Goal: Book appointment/travel/reservation

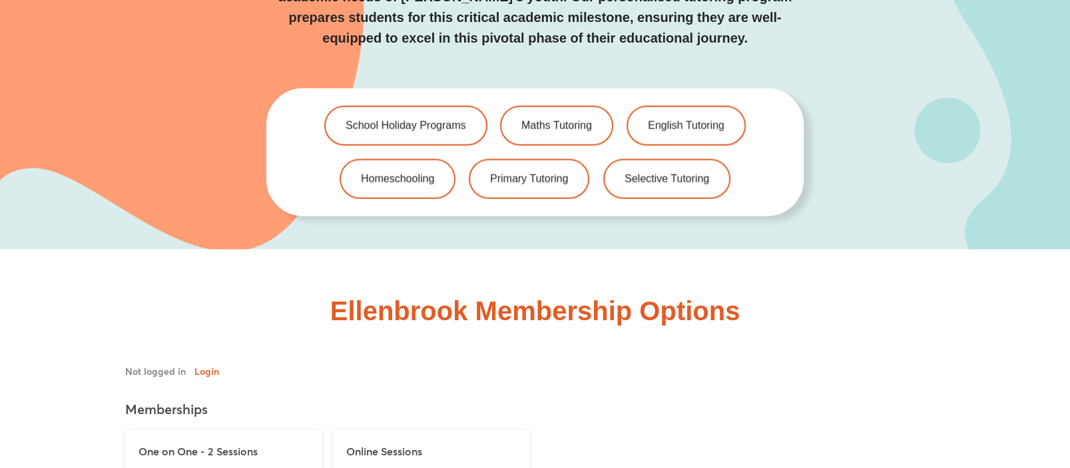
scroll to position [2729, 0]
click at [684, 126] on span "English Tutoring" at bounding box center [686, 126] width 80 height 11
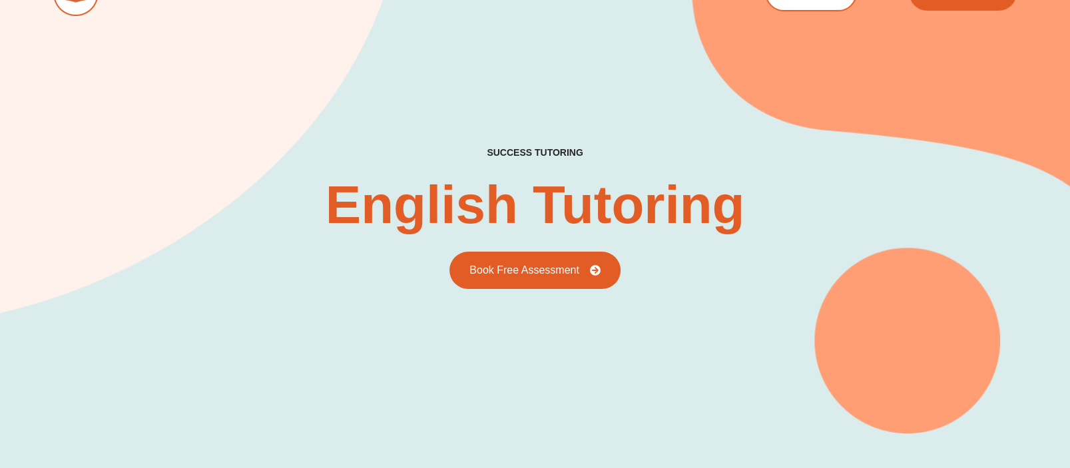
scroll to position [32, 0]
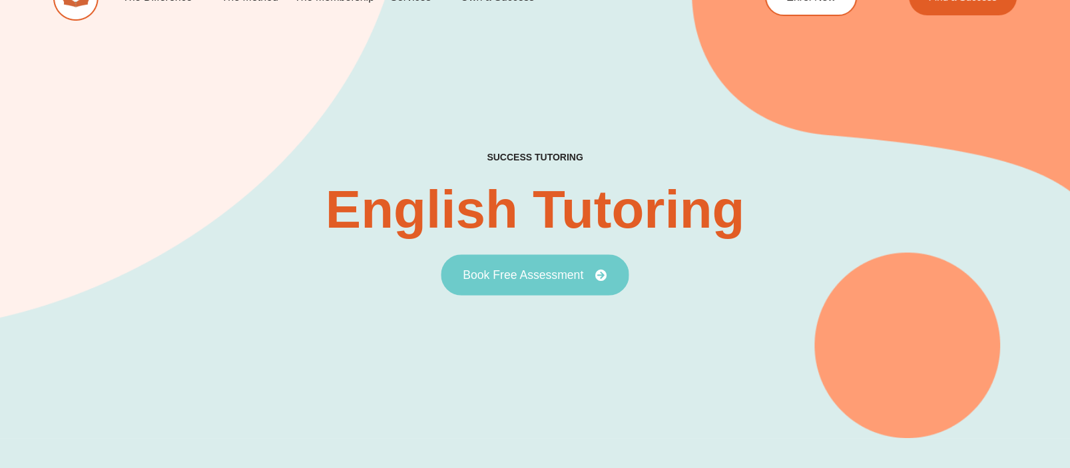
click at [573, 282] on link "Book Free Assessment" at bounding box center [535, 274] width 188 height 41
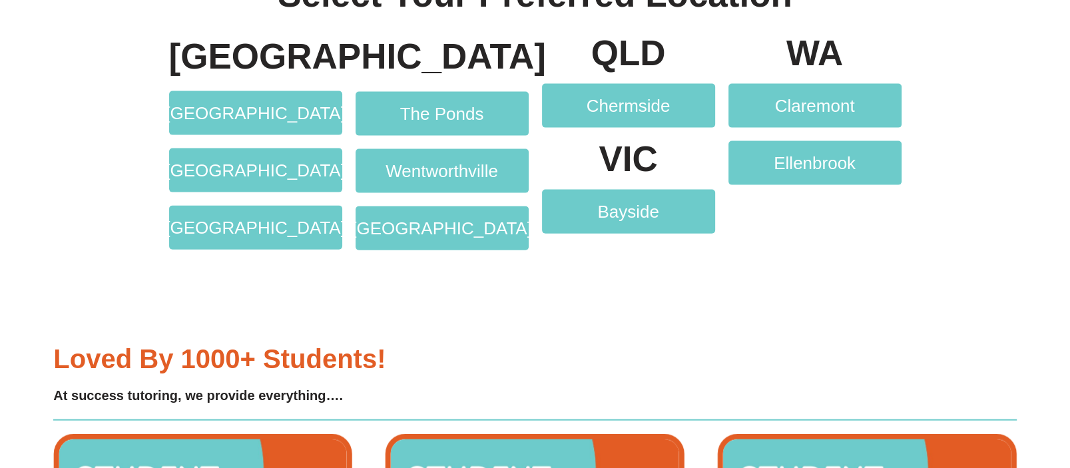
scroll to position [2735, 0]
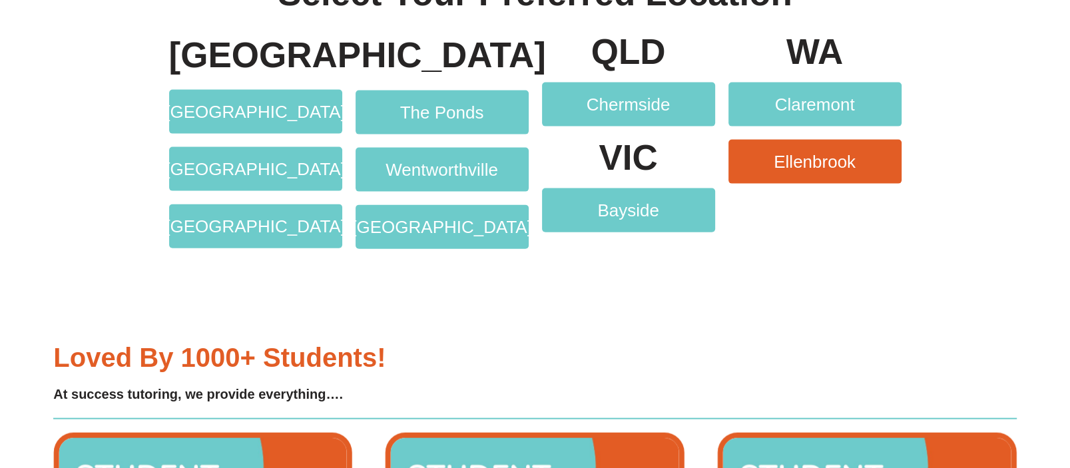
click at [770, 156] on span "Ellenbrook" at bounding box center [815, 161] width 120 height 17
